Goal: Task Accomplishment & Management: Manage account settings

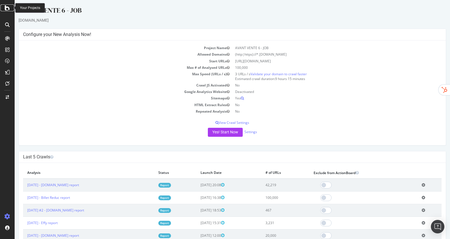
click at [7, 7] on icon at bounding box center [7, 8] width 5 height 7
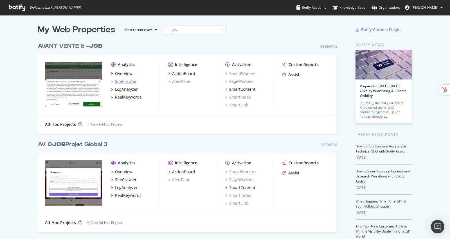
scroll to position [32, 0]
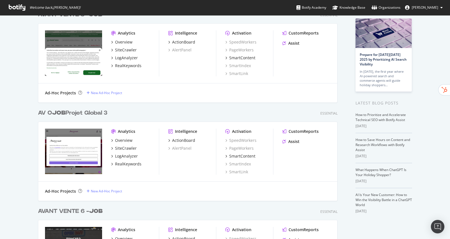
type input "job"
click at [106, 115] on div "AV O JOB Projet Global 3" at bounding box center [72, 113] width 69 height 8
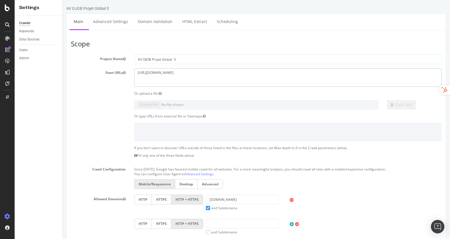
drag, startPoint x: 203, startPoint y: 75, endPoint x: 108, endPoint y: 58, distance: 96.7
click at [108, 58] on section "Project Name AV OJOB Projet Global 3 Start URLs [URL][DOMAIN_NAME] Or upload a …" at bounding box center [256, 170] width 371 height 231
paste textarea "[DOMAIN_NAME][URL]"
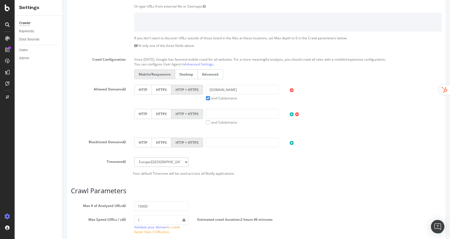
scroll to position [123, 0]
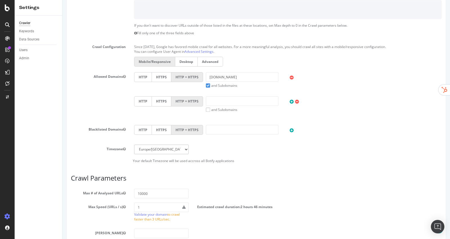
type textarea "[URL][DOMAIN_NAME]"
drag, startPoint x: 251, startPoint y: 77, endPoint x: 122, endPoint y: 63, distance: 130.1
click at [122, 63] on section "Project Name AV OJOB Projet Global 3 Start URLs [URL][DOMAIN_NAME] Or upload a …" at bounding box center [256, 47] width 371 height 231
paste input "[URL][DOMAIN_NAME]"
click at [239, 76] on input "[DOMAIN_NAME][URL]" at bounding box center [242, 77] width 73 height 10
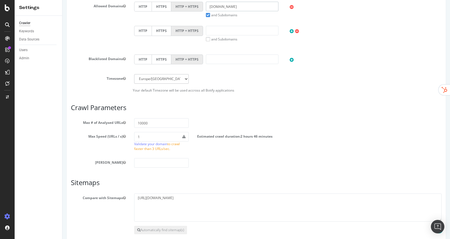
scroll to position [194, 0]
type input "[DOMAIN_NAME]"
drag, startPoint x: 168, startPoint y: 119, endPoint x: 102, endPoint y: 117, distance: 65.3
click at [102, 118] on div "Max # of Analysed URLs 10000" at bounding box center [256, 123] width 379 height 10
type input "2500"
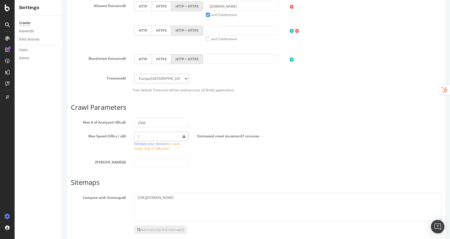
drag, startPoint x: 147, startPoint y: 136, endPoint x: 119, endPoint y: 134, distance: 28.4
click at [119, 134] on div "Max Speed (URLs / s) 1 Validate your domain to crawl faster than 3 URLs/sec. Es…" at bounding box center [256, 143] width 379 height 22
type input "3"
click at [241, 166] on div "Scope Project Name AV OJOB Projet Global 3 Start URLs [URL][DOMAIN_NAME] Or upl…" at bounding box center [256, 50] width 371 height 407
click at [248, 107] on h3 "Crawl Parameters" at bounding box center [256, 107] width 371 height 7
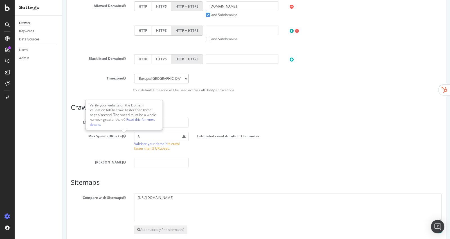
scroll to position [220, 0]
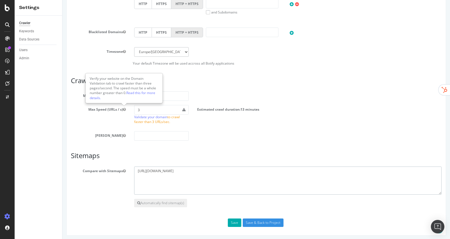
drag, startPoint x: 222, startPoint y: 180, endPoint x: 139, endPoint y: 159, distance: 85.8
click at [139, 159] on article "Sitemaps Compare with Sitemaps [URL][DOMAIN_NAME] Automatically find sitemap(s)" at bounding box center [256, 179] width 371 height 55
click at [280, 224] on input "Save & Back to Project" at bounding box center [263, 223] width 41 height 8
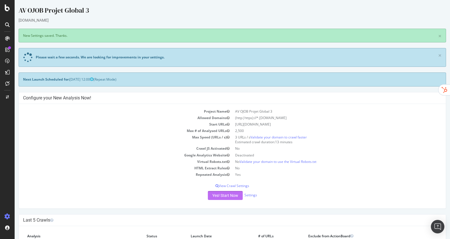
click at [230, 198] on button "Yes! Start Now" at bounding box center [225, 195] width 35 height 9
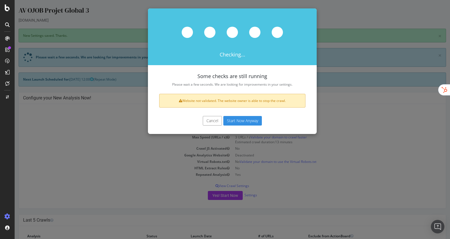
click at [243, 120] on button "Start Now Anyway" at bounding box center [242, 121] width 39 height 10
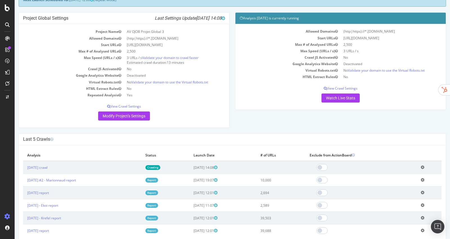
scroll to position [41, 0]
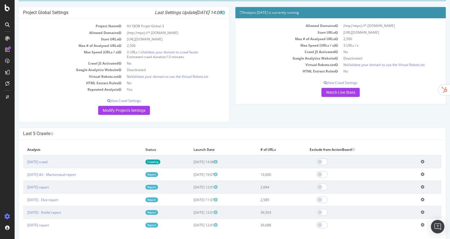
click at [424, 161] on icon at bounding box center [423, 162] width 4 height 4
click at [412, 172] on link "Add name" at bounding box center [401, 171] width 45 height 8
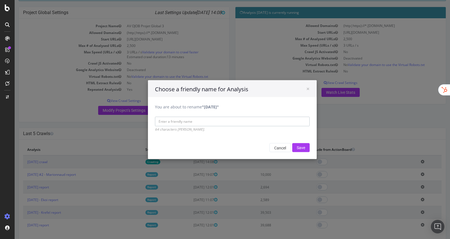
paste input "[URL][DOMAIN_NAME]"
click at [179, 121] on input "[URL][DOMAIN_NAME]" at bounding box center [232, 122] width 155 height 10
click at [230, 125] on input "[DOMAIN_NAME][URL]" at bounding box center [232, 122] width 155 height 10
type input "[DOMAIN_NAME]"
click at [300, 150] on input "Save" at bounding box center [300, 147] width 17 height 9
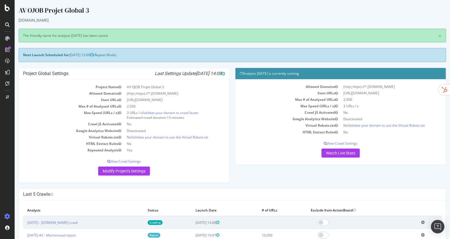
scroll to position [0, 0]
